Goal: Find specific page/section: Find specific page/section

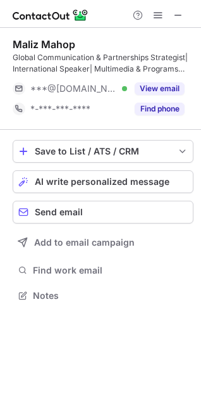
scroll to position [287, 201]
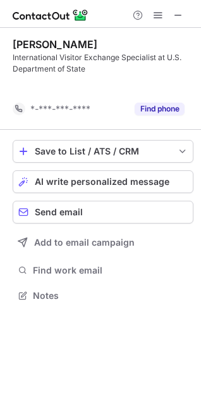
scroll to position [266, 201]
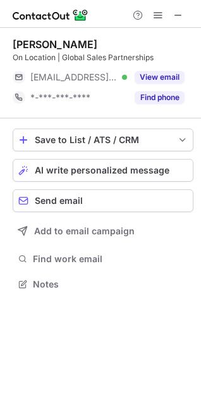
scroll to position [275, 201]
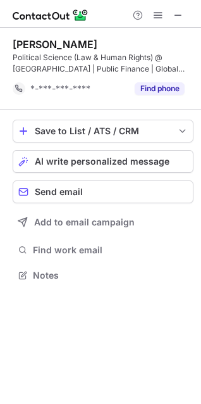
scroll to position [266, 201]
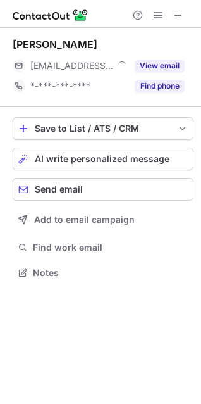
scroll to position [264, 201]
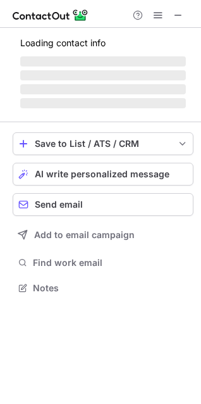
scroll to position [287, 201]
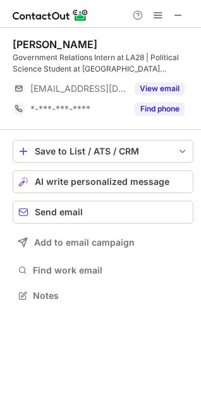
scroll to position [287, 201]
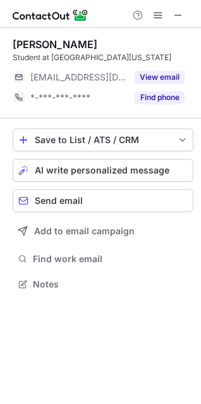
scroll to position [275, 201]
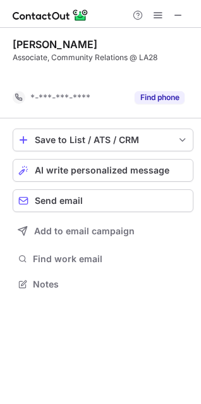
scroll to position [255, 201]
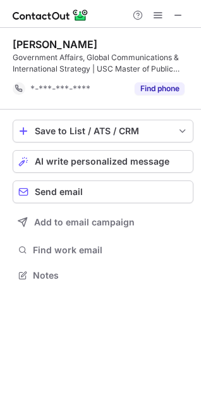
scroll to position [266, 201]
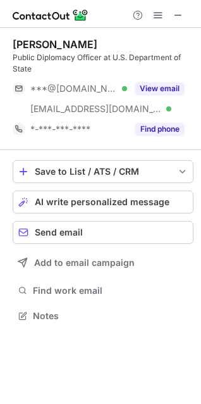
scroll to position [307, 201]
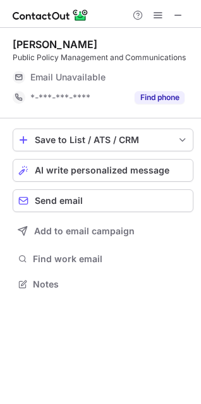
scroll to position [275, 201]
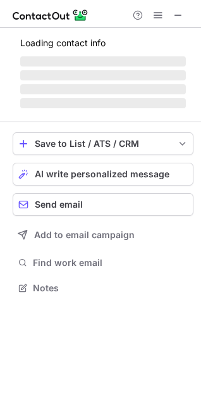
scroll to position [275, 201]
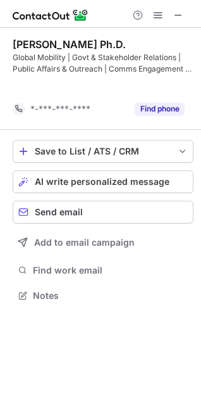
scroll to position [266, 201]
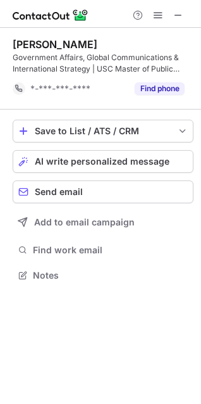
scroll to position [266, 201]
